Goal: Task Accomplishment & Management: Use online tool/utility

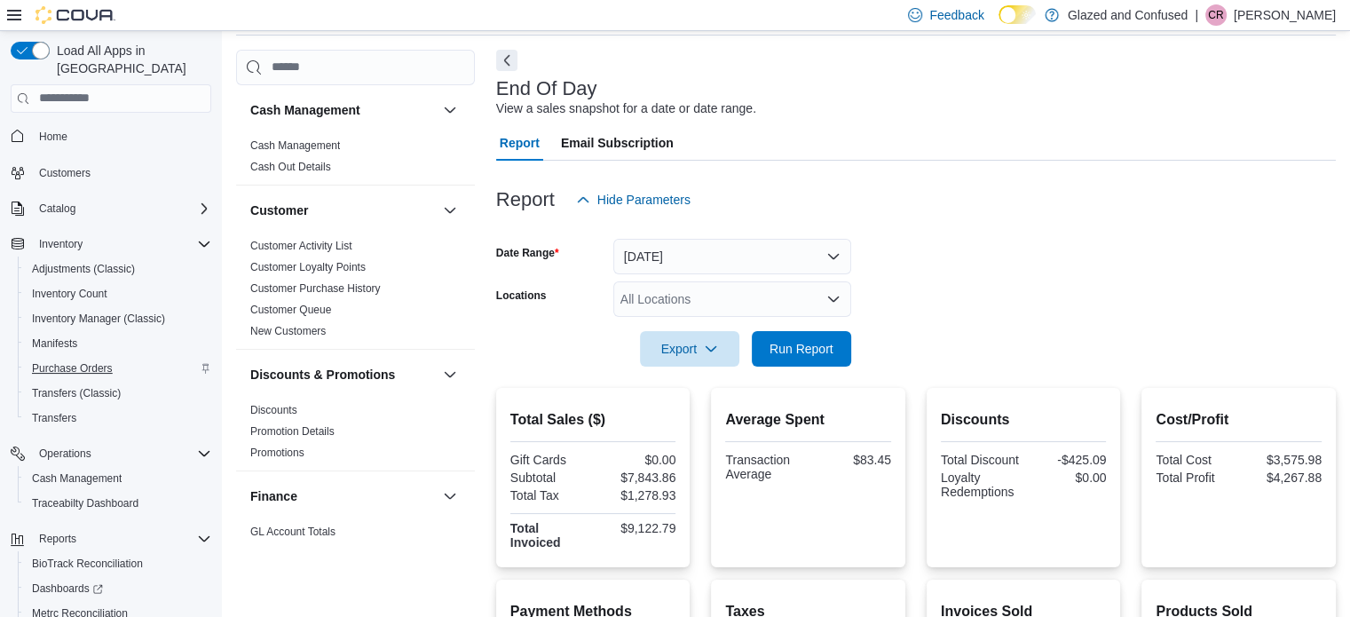
scroll to position [799, 0]
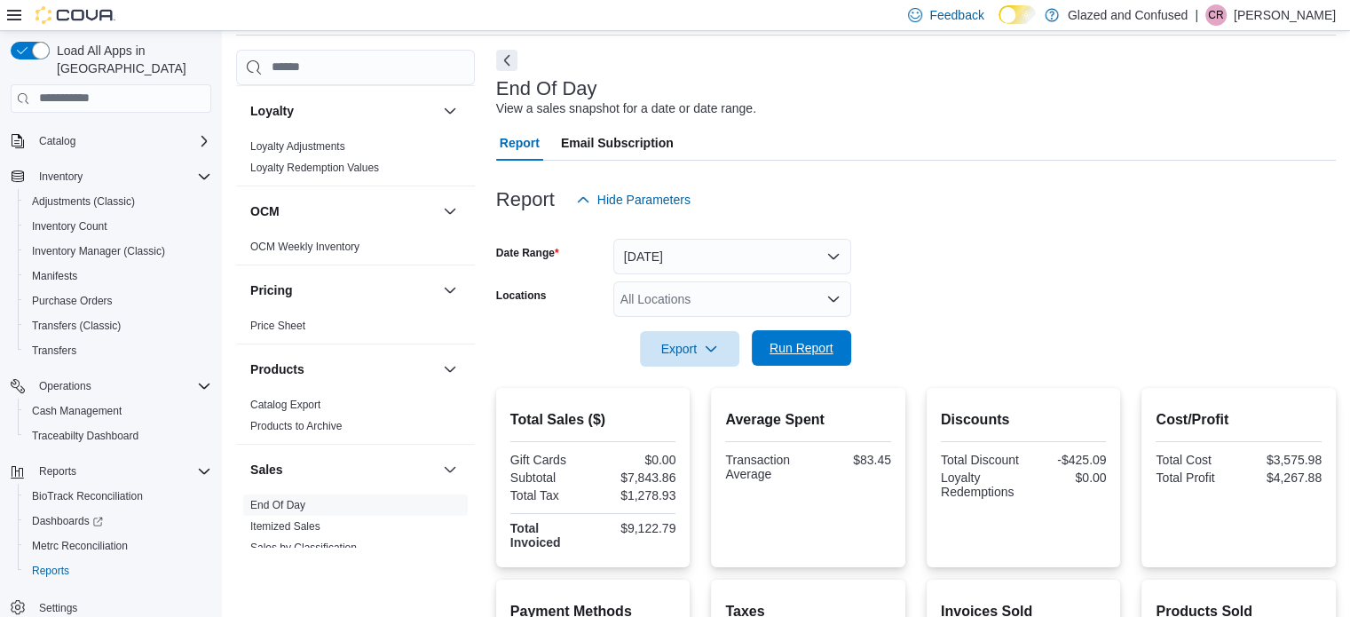
click at [782, 343] on span "Run Report" at bounding box center [802, 348] width 64 height 18
click at [774, 351] on span "Run Report" at bounding box center [802, 348] width 64 height 18
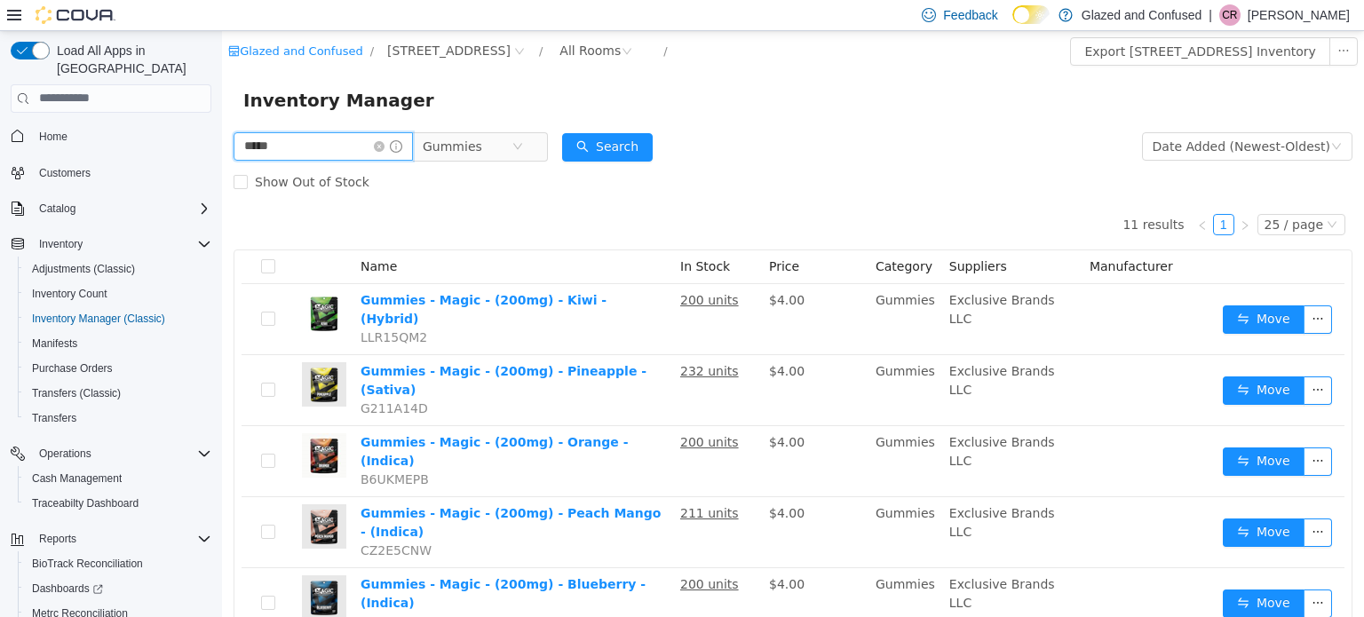
click at [304, 153] on input "*****" at bounding box center [323, 145] width 179 height 28
click at [301, 157] on input "*****" at bounding box center [323, 145] width 179 height 28
type input "***"
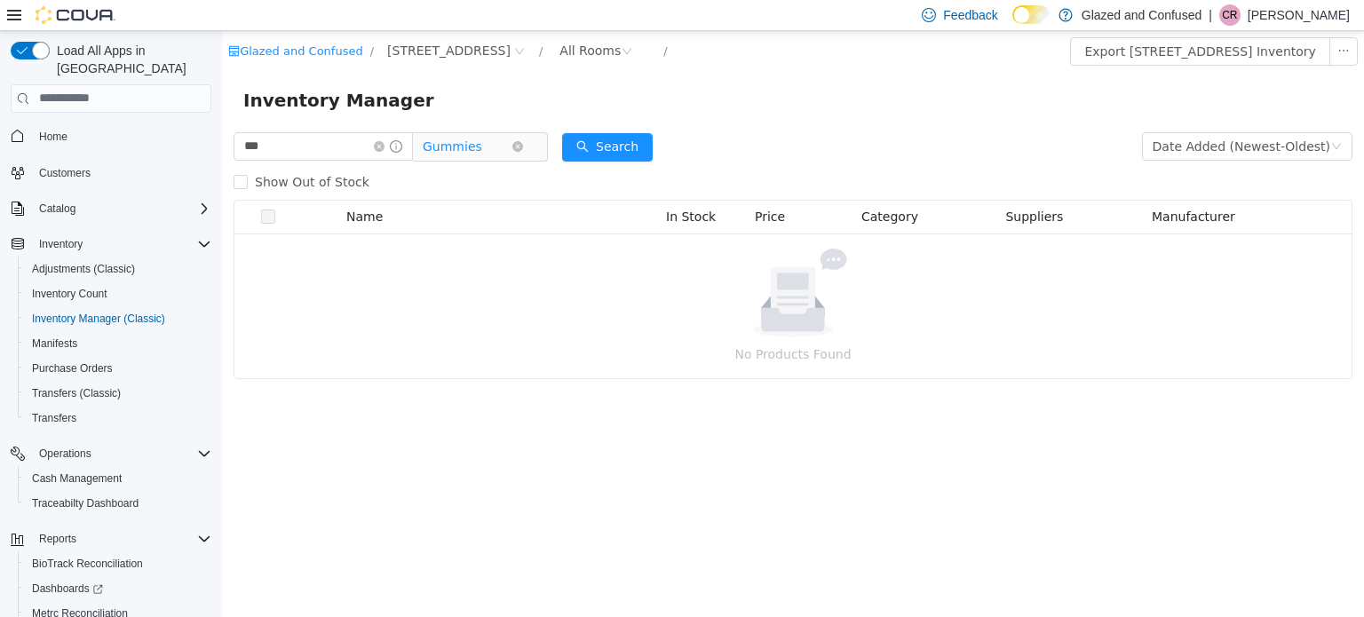
click at [467, 150] on span "Gummies" at bounding box center [452, 145] width 59 height 27
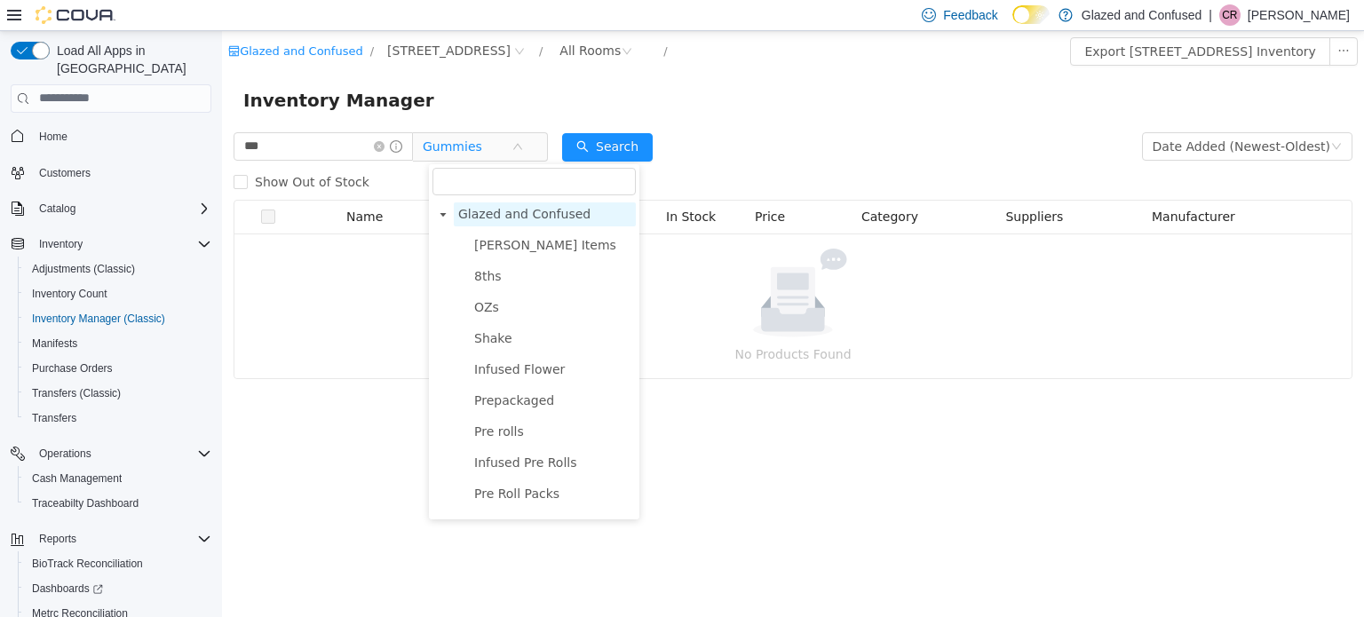
click at [504, 209] on span "Glazed and Confused" at bounding box center [524, 213] width 132 height 14
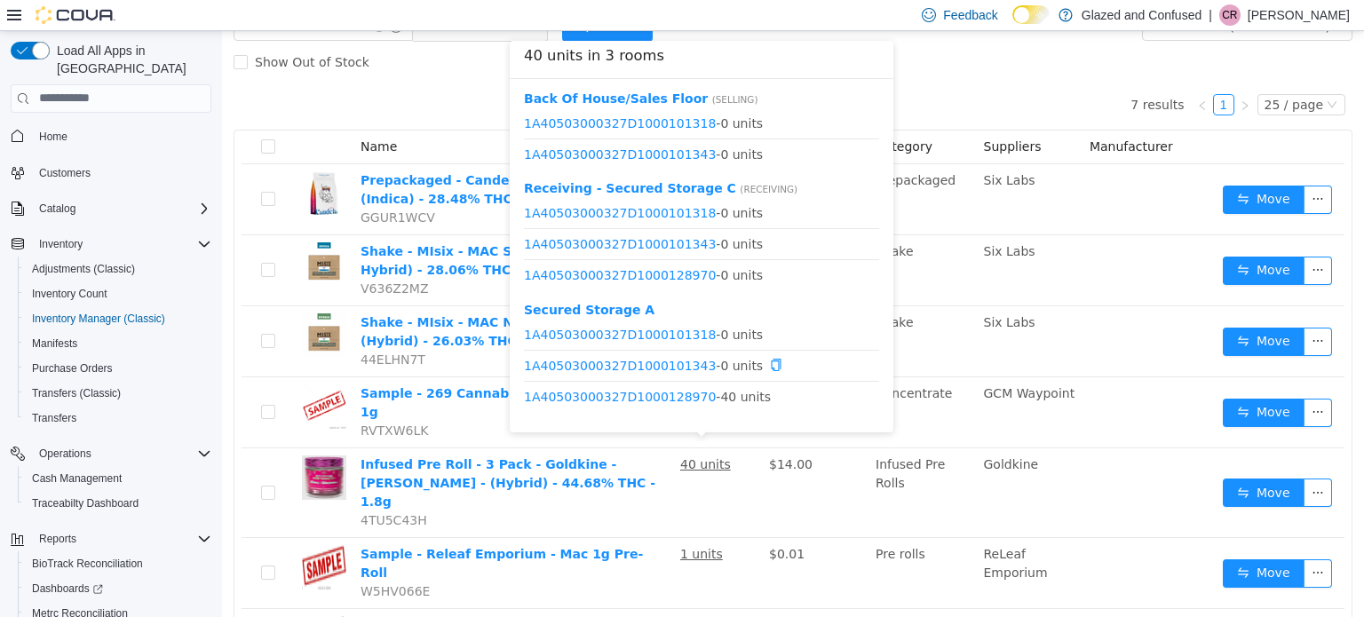
scroll to position [89, 0]
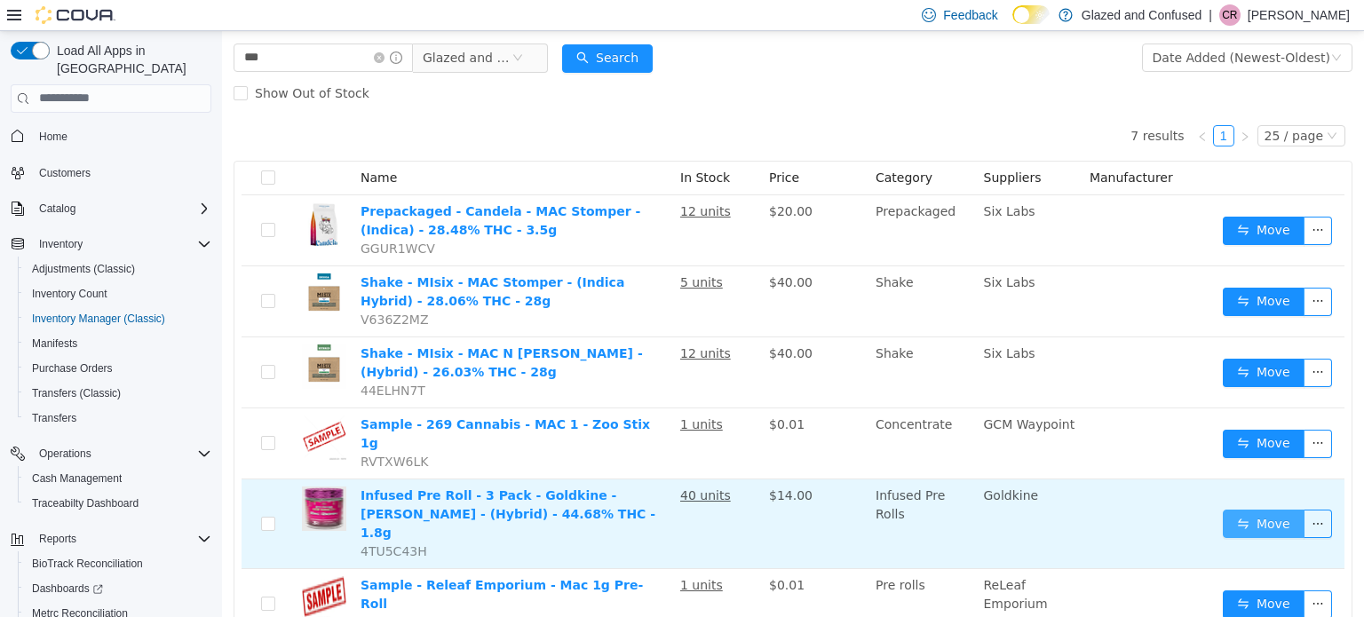
click at [1236, 509] on button "Move" at bounding box center [1264, 523] width 82 height 28
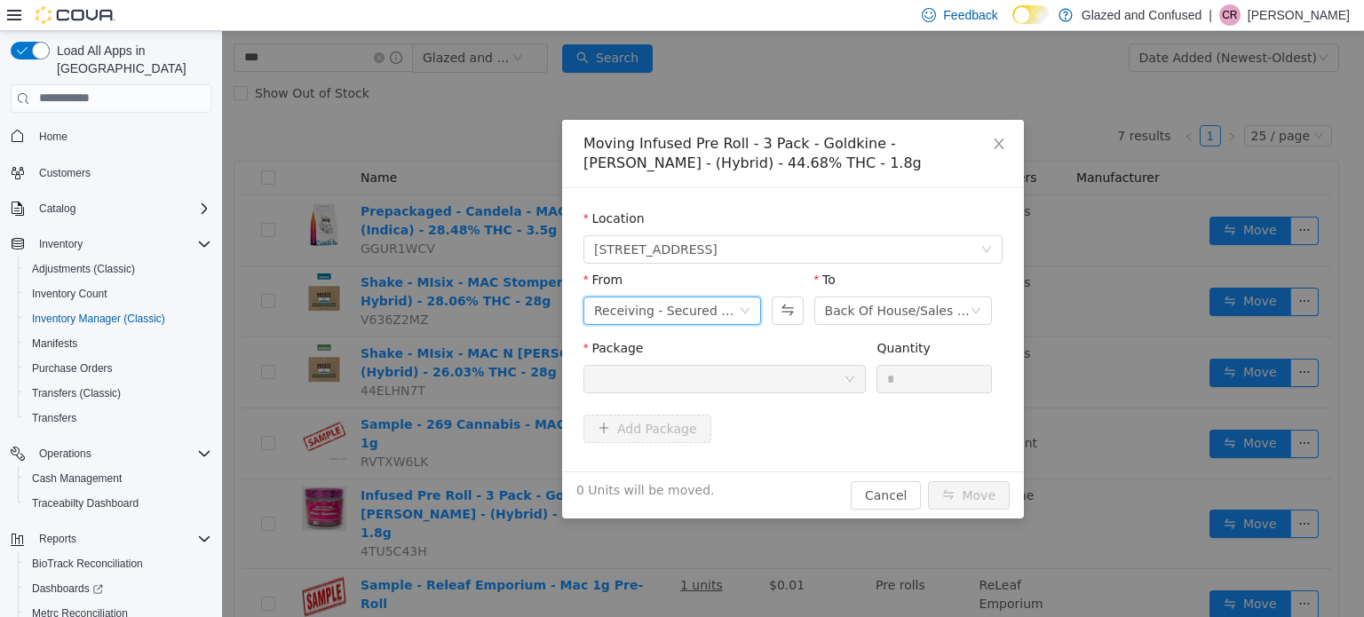
click at [688, 313] on div "Receiving - Secured Storage C" at bounding box center [666, 310] width 145 height 27
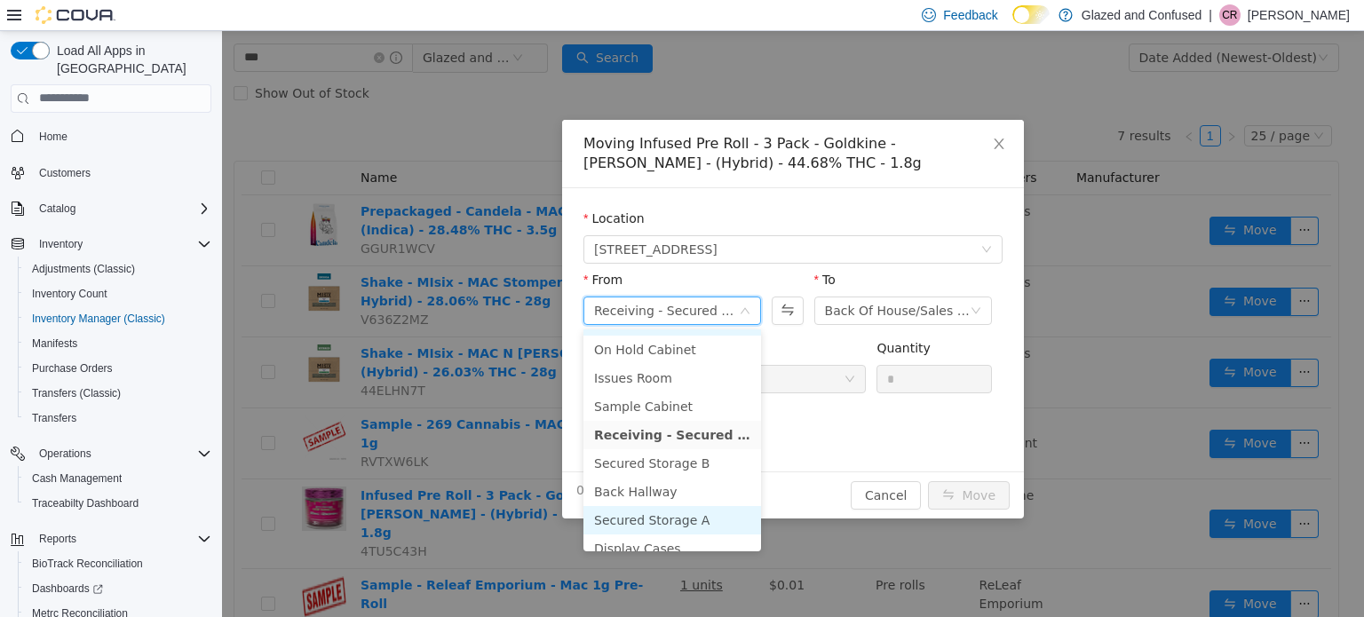
scroll to position [154, 0]
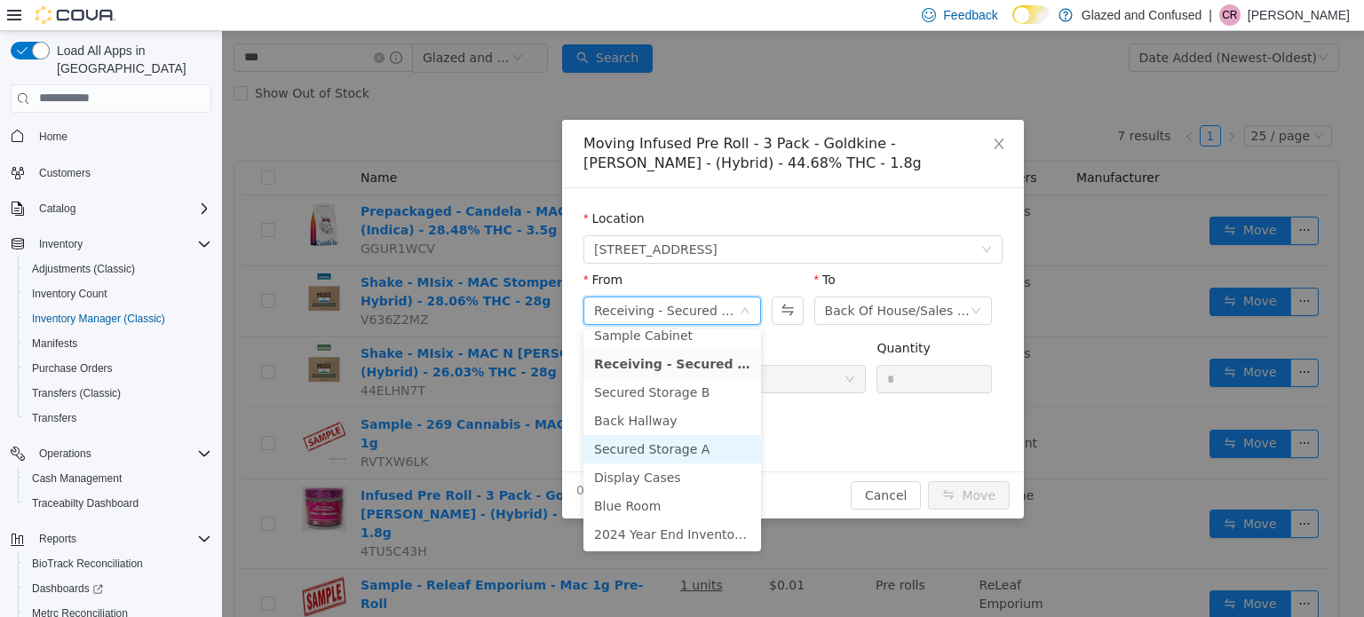
click at [703, 454] on li "Secured Storage A" at bounding box center [672, 448] width 178 height 28
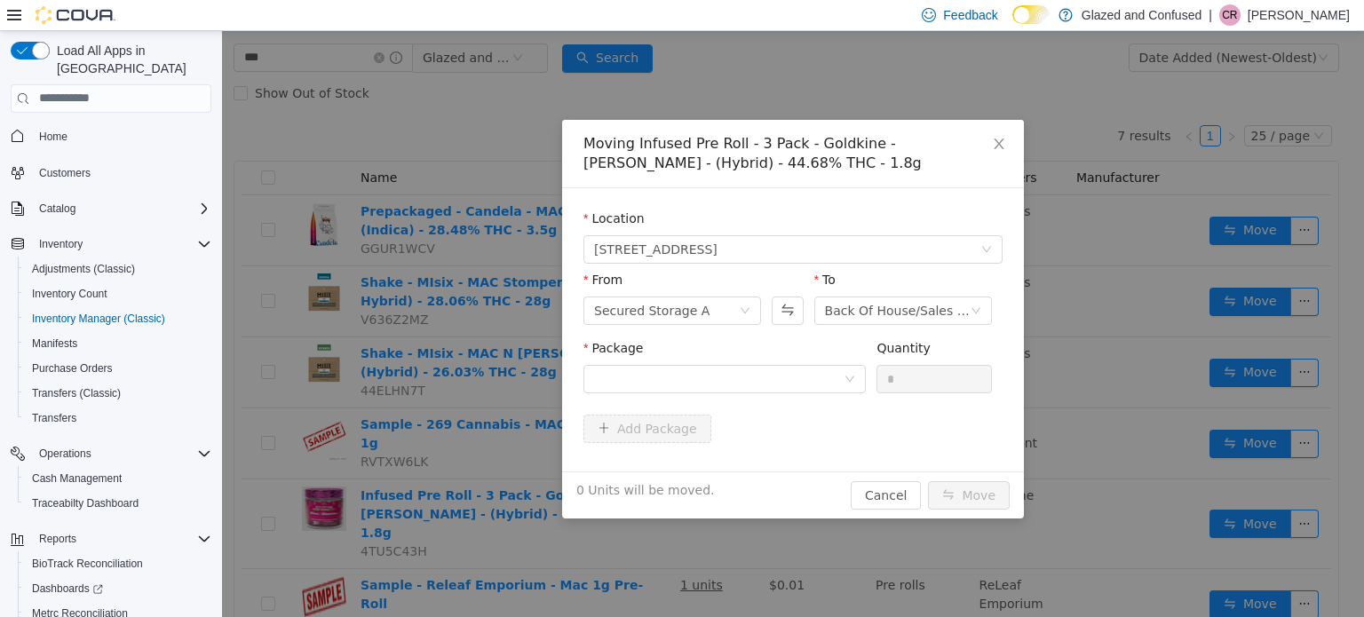
click at [829, 354] on div "Package" at bounding box center [724, 351] width 282 height 26
click at [822, 362] on div "Package" at bounding box center [724, 351] width 282 height 26
click at [788, 376] on div at bounding box center [718, 378] width 249 height 27
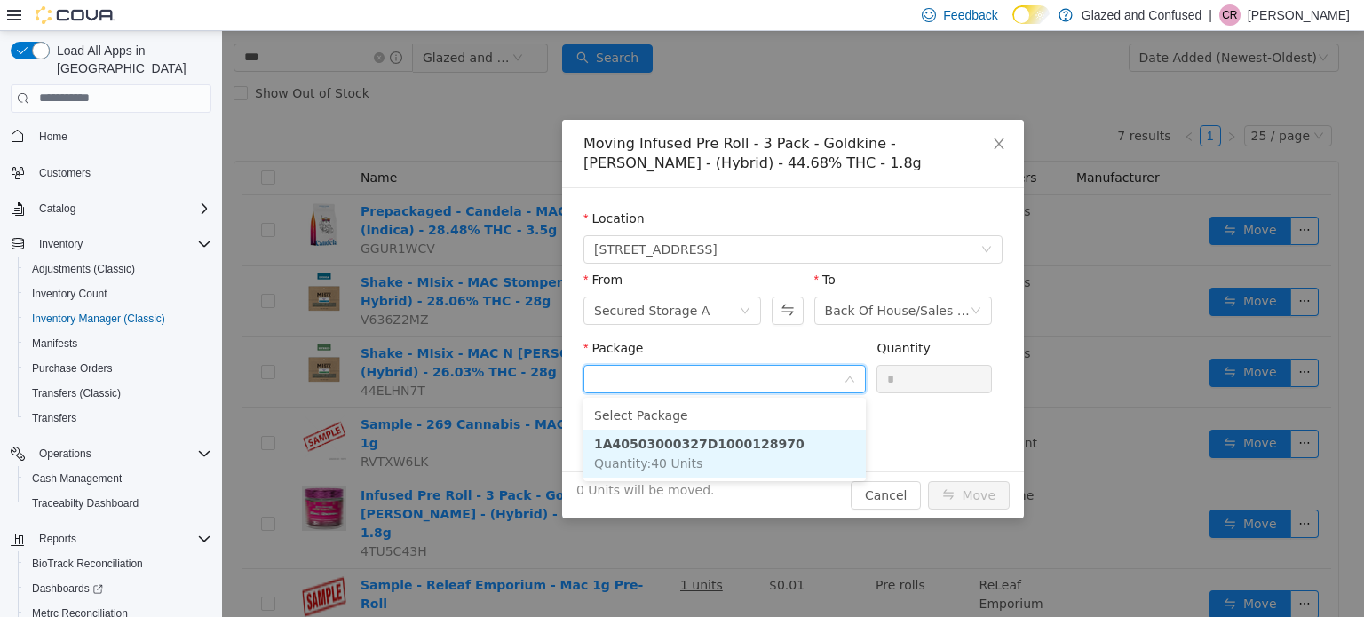
click at [766, 439] on li "1A40503000327D1000128970 Quantity : 40 Units" at bounding box center [724, 453] width 282 height 48
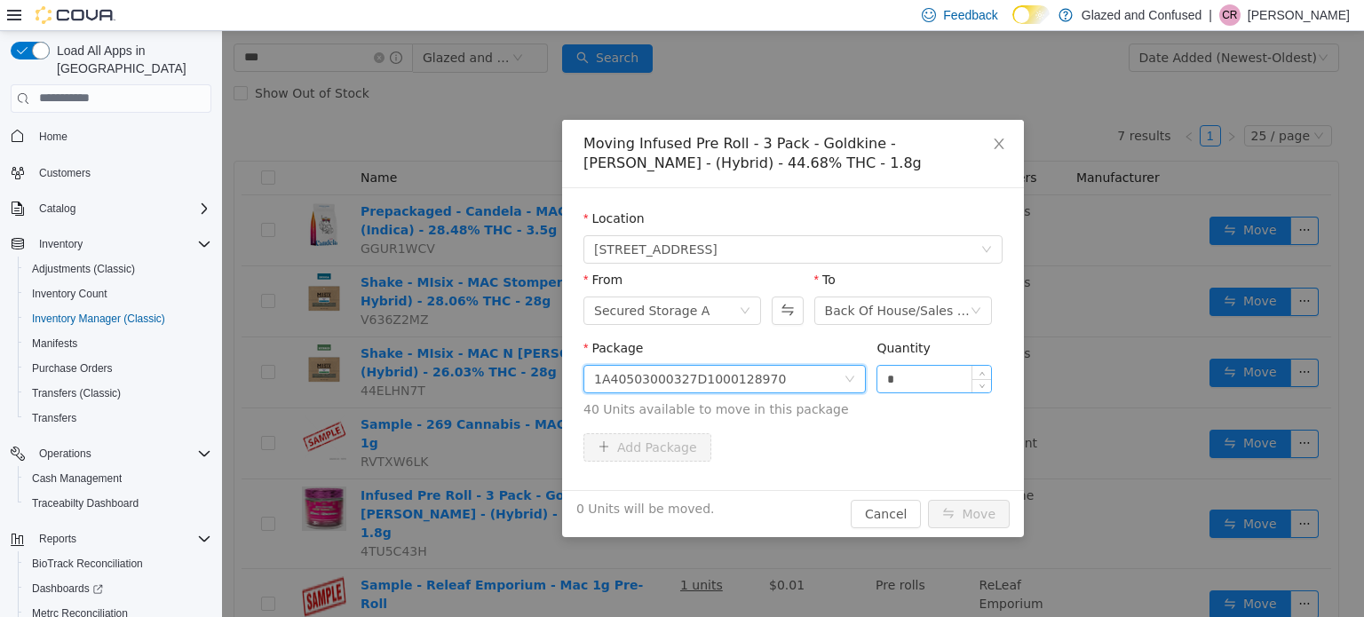
click at [970, 375] on input "*" at bounding box center [934, 378] width 114 height 27
click at [970, 372] on input "*" at bounding box center [934, 378] width 114 height 27
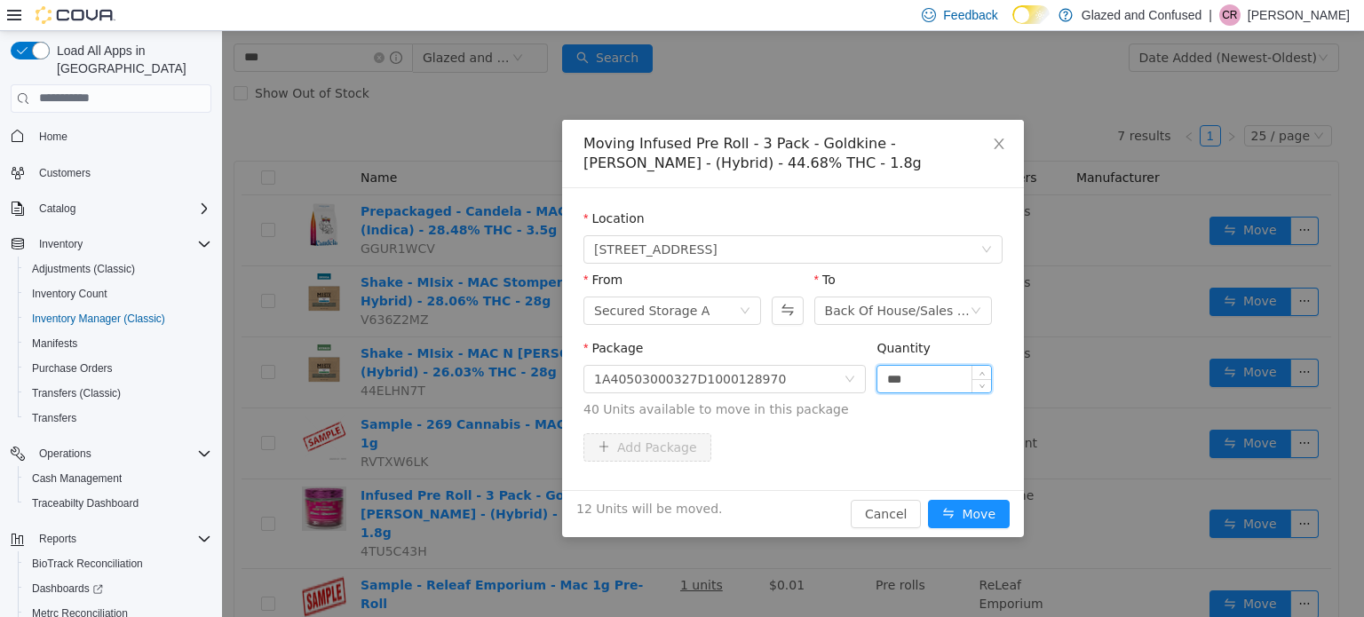
type input "***"
click at [928, 499] on button "Move" at bounding box center [969, 513] width 82 height 28
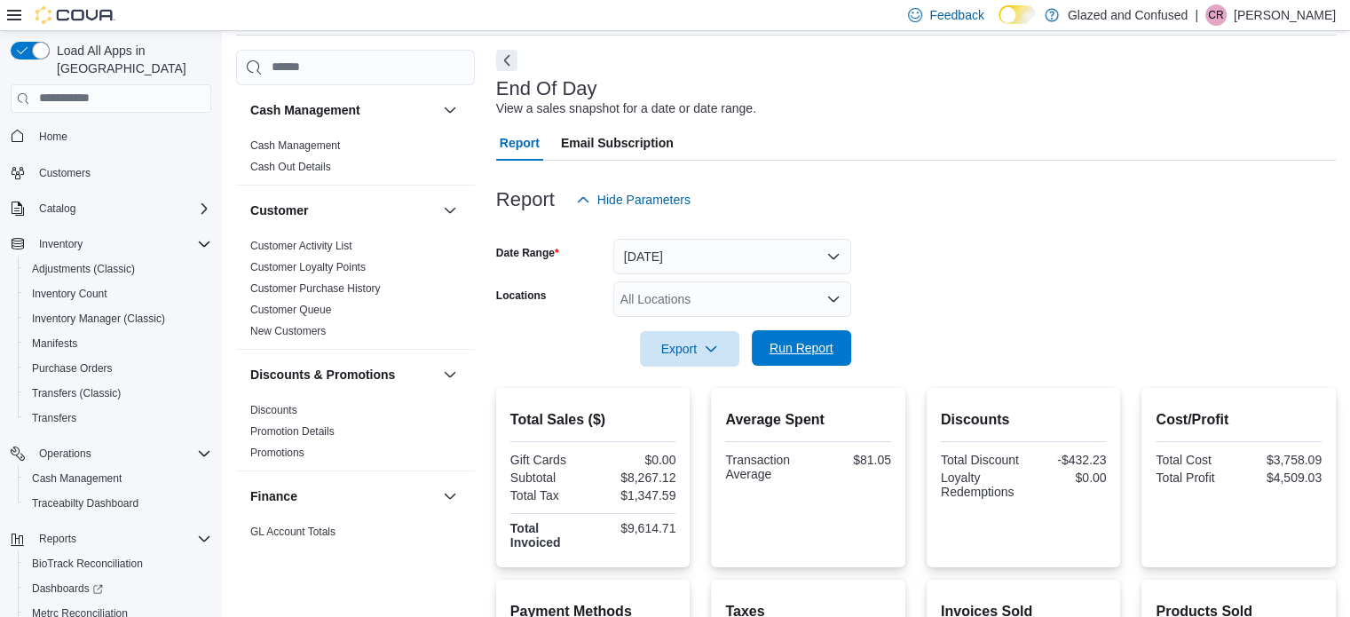
scroll to position [799, 0]
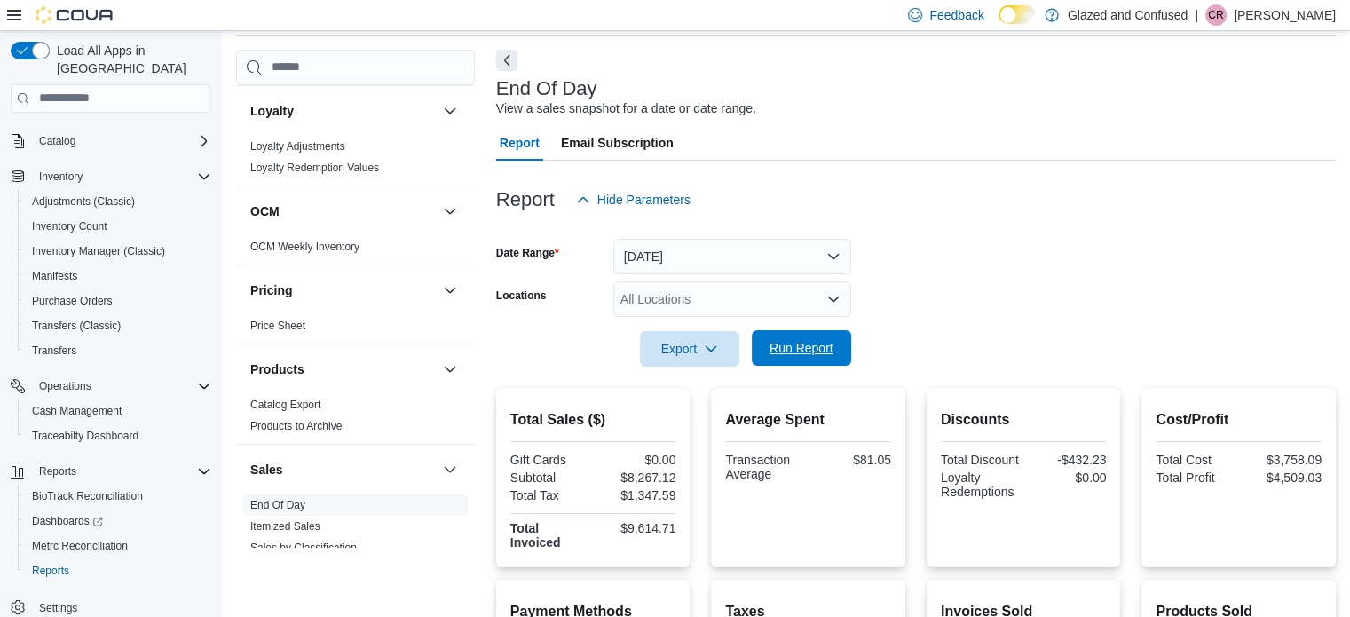
click at [813, 352] on span "Run Report" at bounding box center [802, 348] width 64 height 18
click at [827, 338] on span "Run Report" at bounding box center [802, 348] width 78 height 36
click at [830, 344] on span "Run Report" at bounding box center [802, 348] width 64 height 18
